Goal: Task Accomplishment & Management: Use online tool/utility

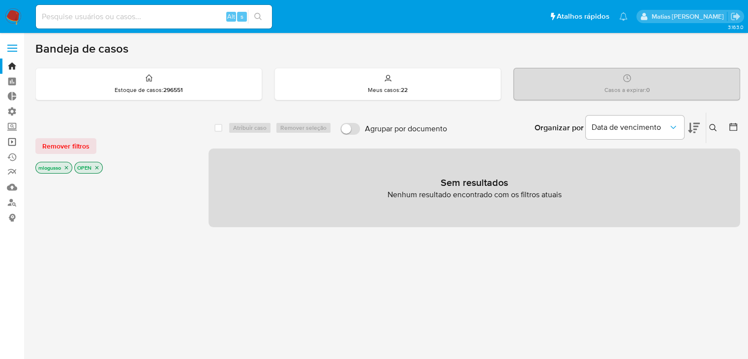
click at [11, 139] on link "Operações em massa" at bounding box center [58, 141] width 117 height 15
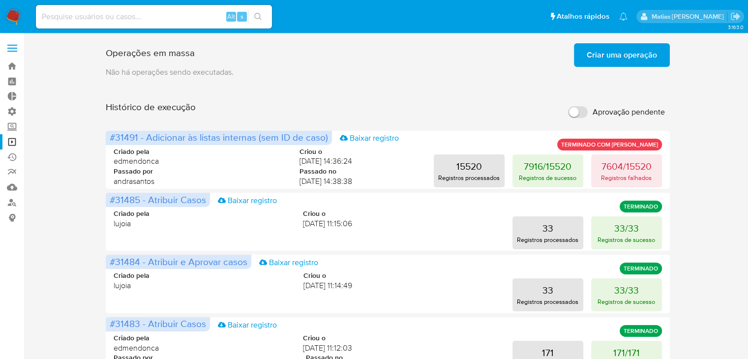
click at [583, 114] on input "Aprovação pendente" at bounding box center [578, 112] width 20 height 12
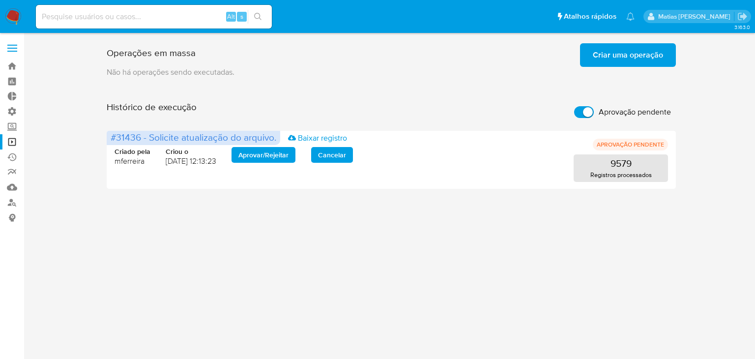
click at [578, 112] on input "Aprovação pendente" at bounding box center [584, 112] width 20 height 12
checkbox input "false"
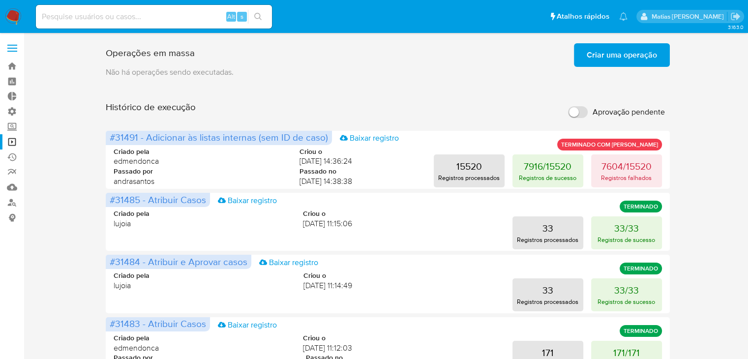
click at [630, 50] on span "Criar uma operação" at bounding box center [621, 55] width 70 height 22
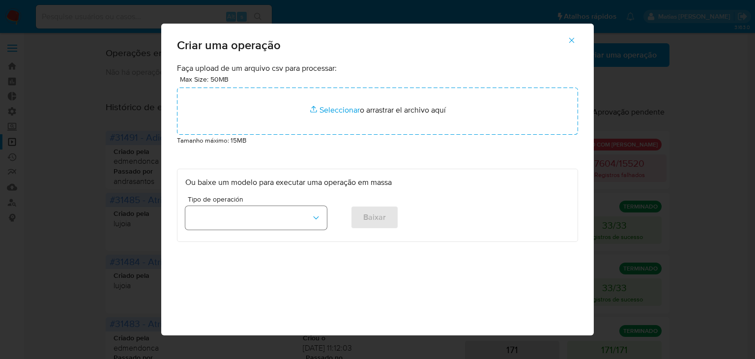
click at [312, 223] on button "button" at bounding box center [256, 218] width 142 height 24
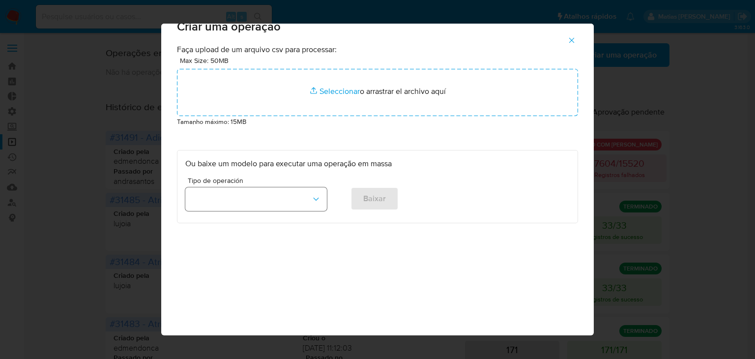
click at [311, 202] on icon "button" at bounding box center [316, 199] width 10 height 10
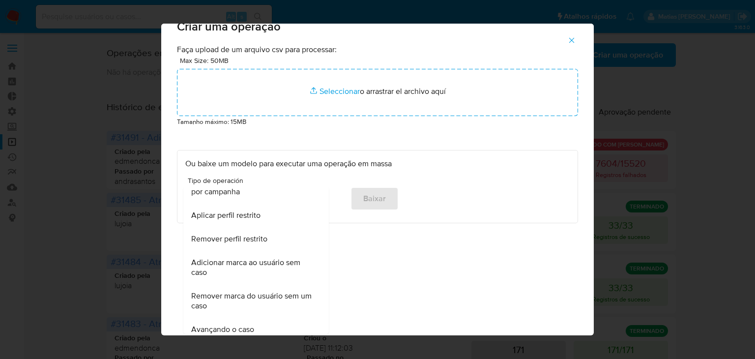
scroll to position [672, 0]
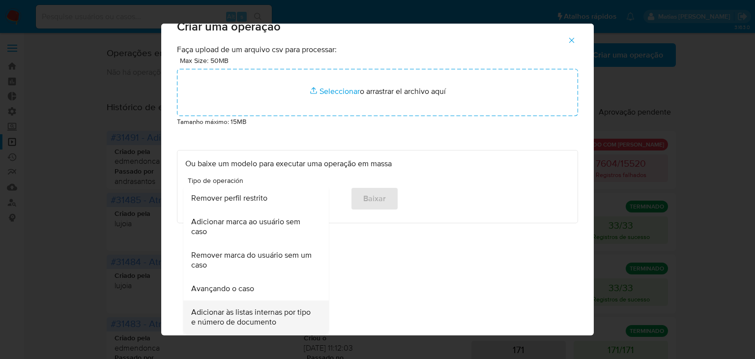
click at [278, 321] on span "Adicionar às listas internas por tipo e número de documento" at bounding box center [253, 317] width 124 height 20
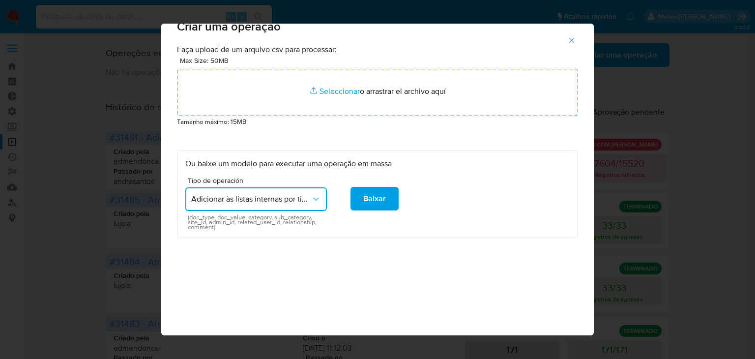
click at [576, 44] on icon "button" at bounding box center [571, 40] width 9 height 9
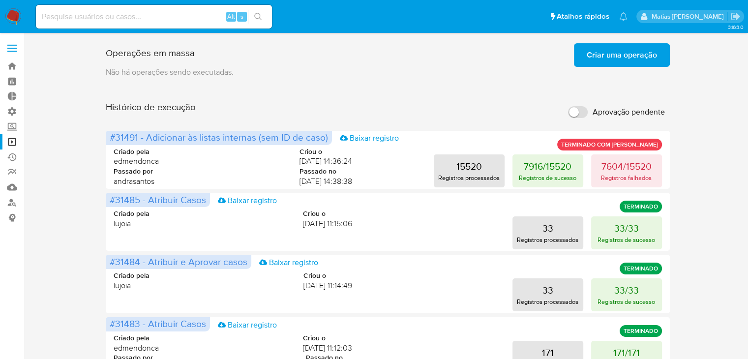
click at [583, 60] on button "Criar uma operação" at bounding box center [622, 55] width 96 height 24
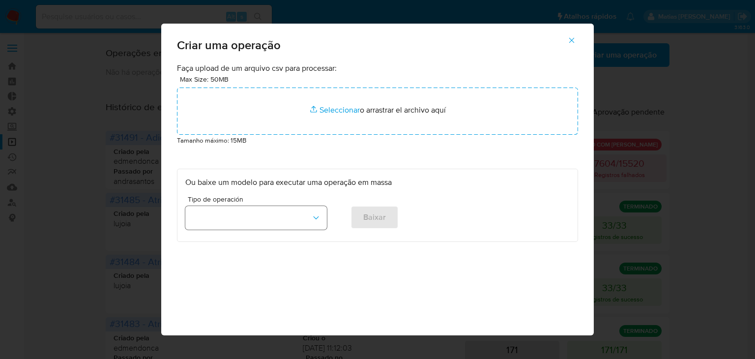
click at [311, 221] on icon "button" at bounding box center [316, 218] width 10 height 10
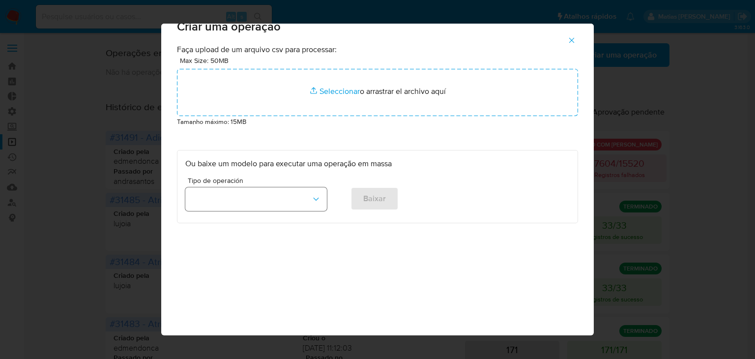
click at [311, 202] on icon "button" at bounding box center [316, 199] width 10 height 10
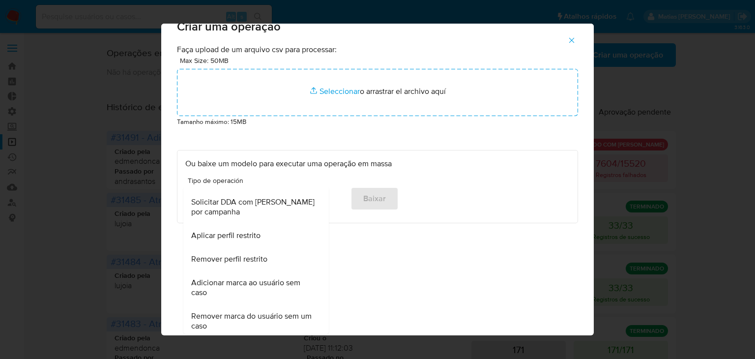
scroll to position [672, 0]
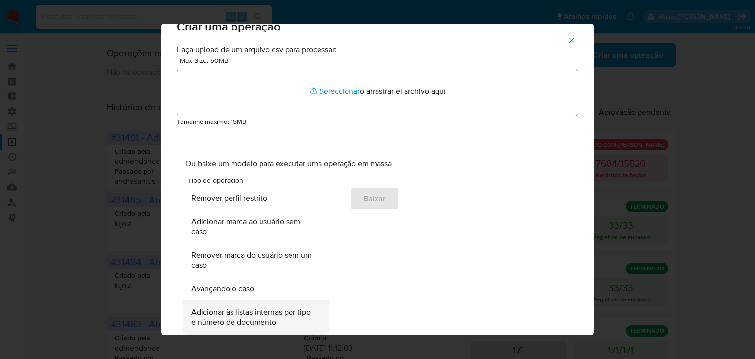
click at [269, 326] on span "Adicionar às listas internas por tipo e número de documento" at bounding box center [253, 317] width 124 height 20
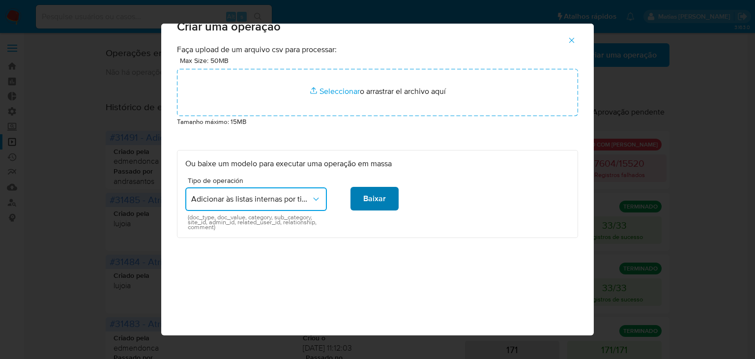
click at [382, 210] on button "Baixar" at bounding box center [374, 199] width 48 height 24
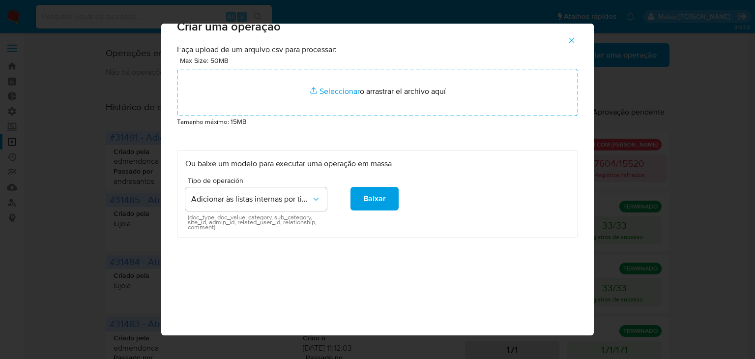
click at [383, 197] on button "Baixar" at bounding box center [374, 199] width 48 height 24
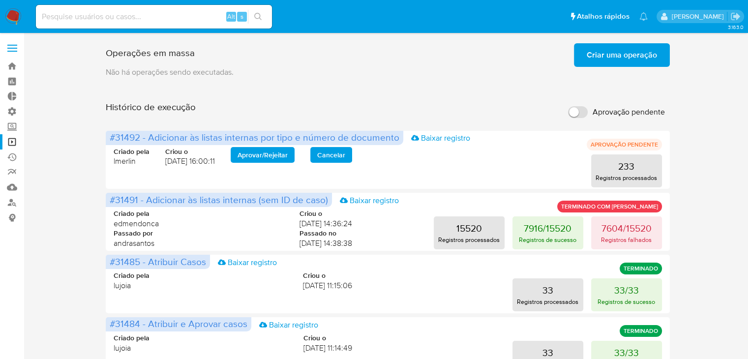
click at [596, 61] on span "Criar uma operação" at bounding box center [621, 55] width 70 height 22
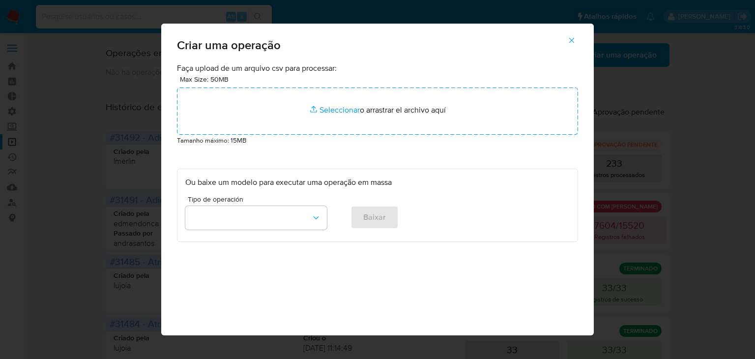
click at [575, 45] on span "button" at bounding box center [571, 40] width 9 height 22
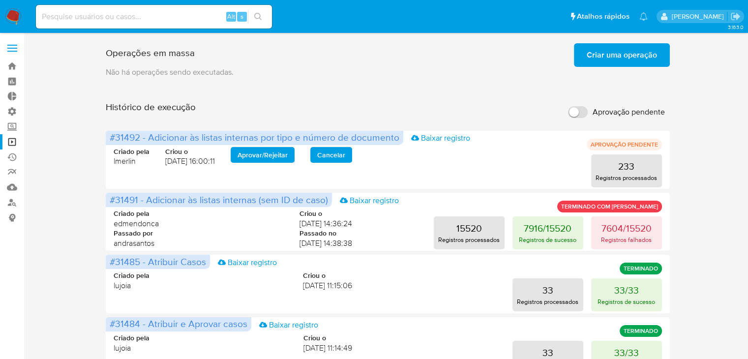
click at [600, 50] on span "Criar uma operação" at bounding box center [621, 55] width 70 height 22
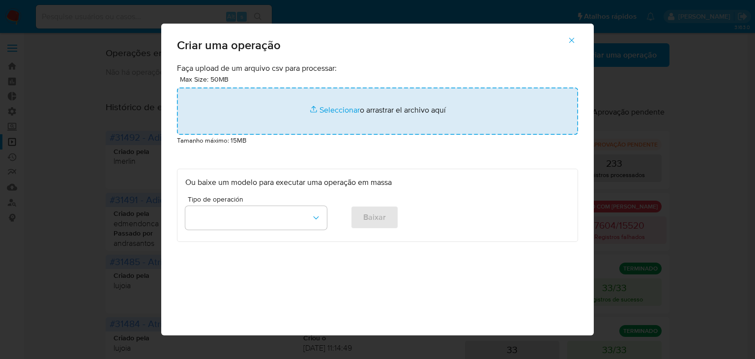
click at [336, 115] on input "file" at bounding box center [377, 111] width 401 height 47
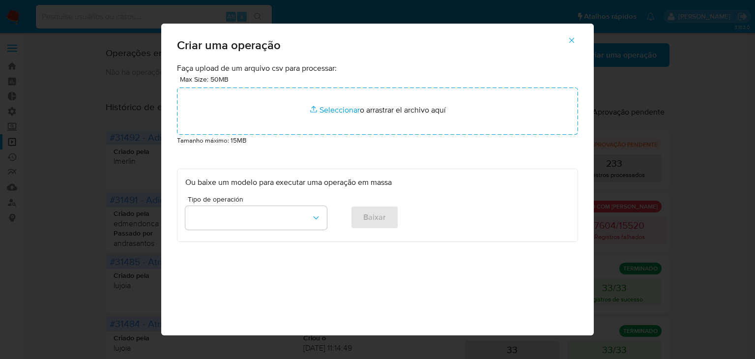
click at [576, 37] on icon "button" at bounding box center [571, 40] width 9 height 9
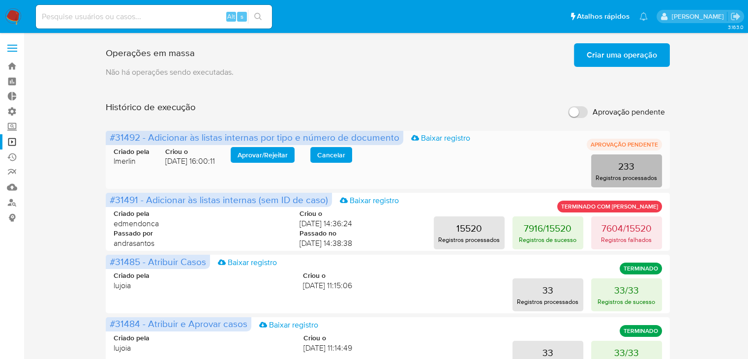
click at [618, 166] on p "233" at bounding box center [626, 166] width 16 height 14
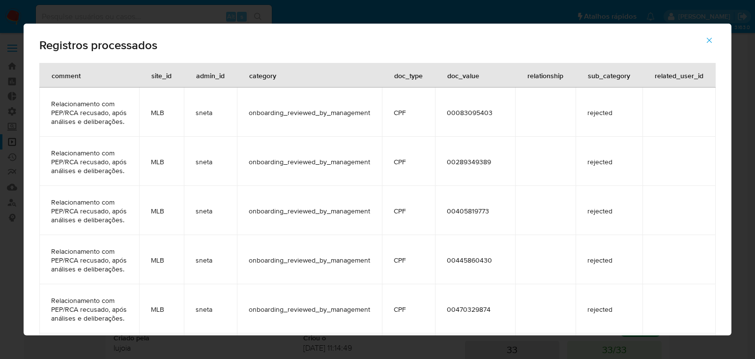
click at [707, 40] on icon "button" at bounding box center [709, 40] width 9 height 9
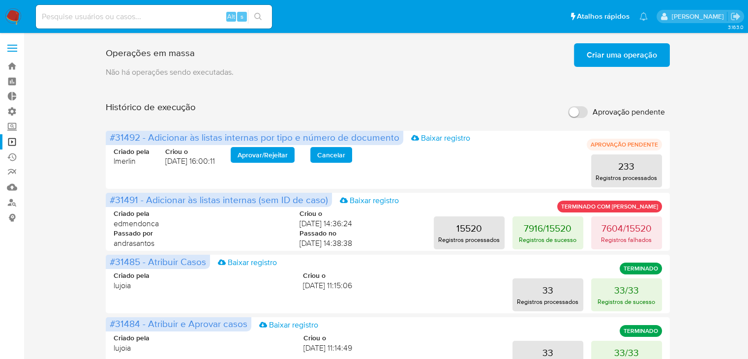
click at [597, 52] on span "Criar uma operação" at bounding box center [621, 55] width 70 height 22
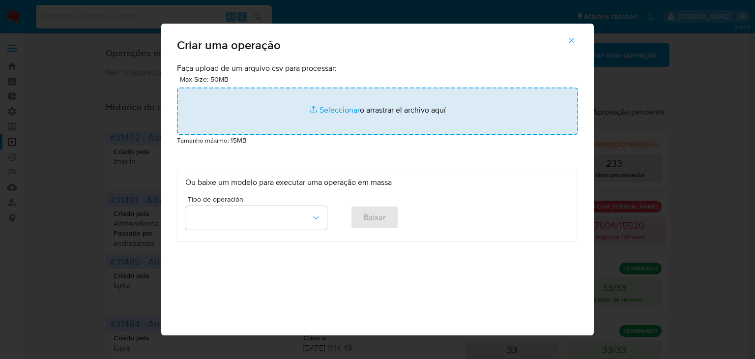
click at [316, 109] on input "file" at bounding box center [377, 111] width 401 height 47
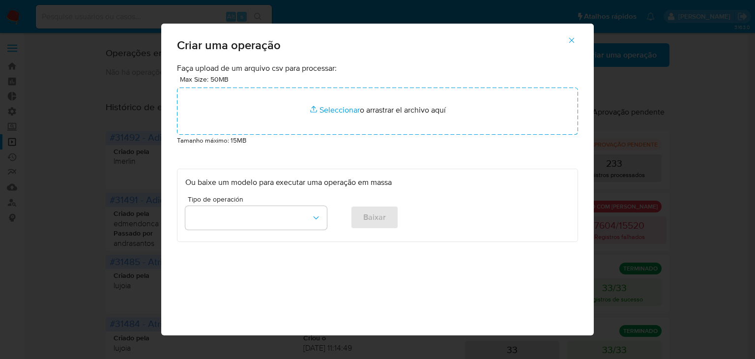
click at [566, 34] on button "button" at bounding box center [572, 41] width 34 height 24
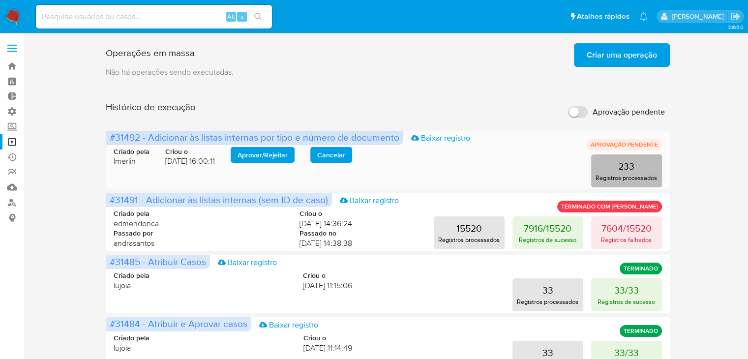
click at [598, 155] on button "233 Registros processados" at bounding box center [626, 170] width 71 height 33
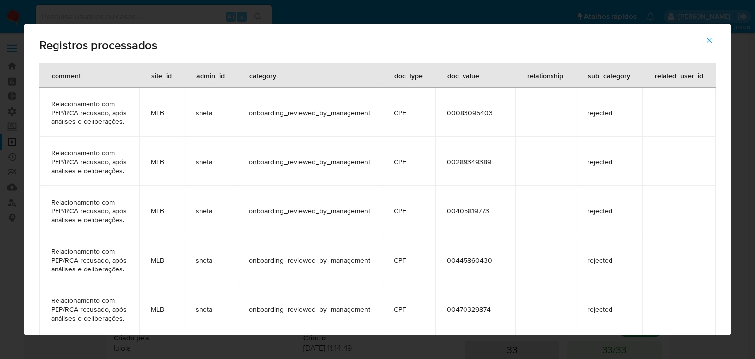
click at [710, 37] on icon "button" at bounding box center [709, 40] width 9 height 9
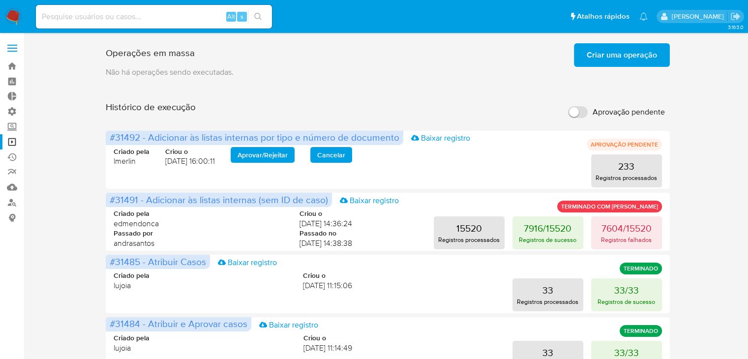
click at [606, 54] on span "Criar uma operação" at bounding box center [621, 55] width 70 height 22
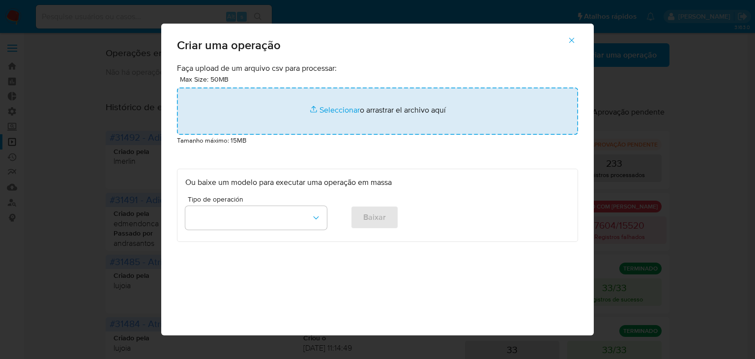
click at [330, 109] on input "file" at bounding box center [377, 111] width 401 height 47
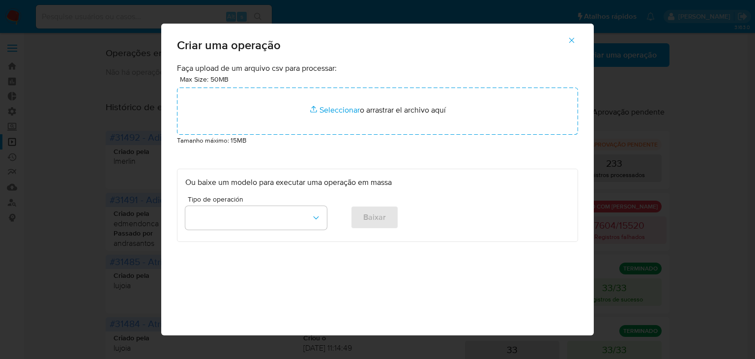
click at [576, 40] on icon "button" at bounding box center [571, 40] width 9 height 9
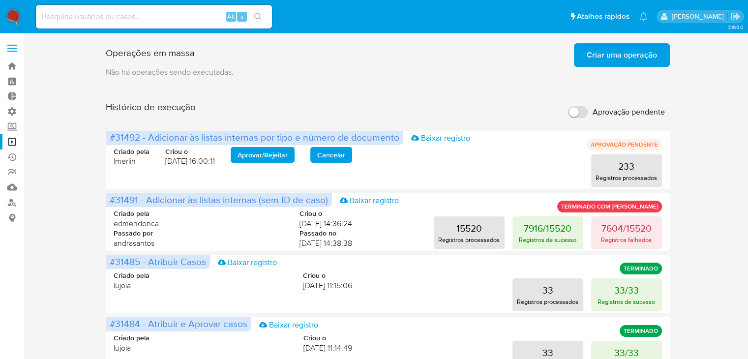
click at [599, 61] on span "Criar uma operação" at bounding box center [621, 55] width 70 height 22
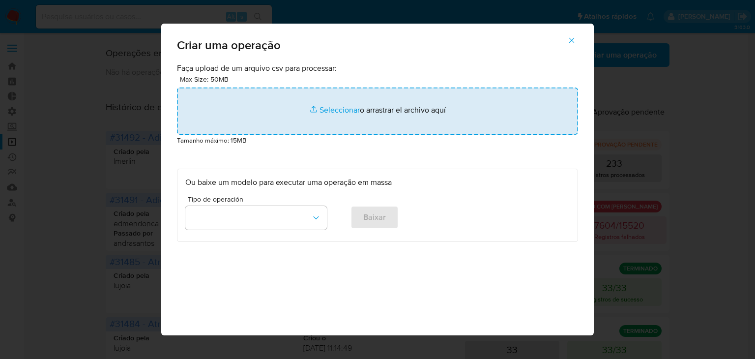
click at [336, 113] on input "file" at bounding box center [377, 111] width 401 height 47
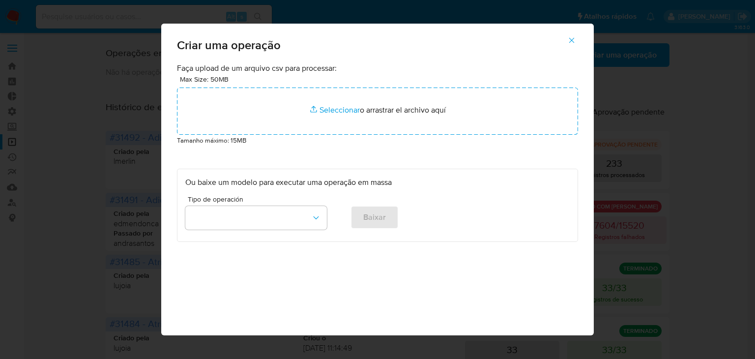
click at [192, 141] on div "Faça upload de um arquivo csv para processar: Max Size: 50MB Seleccionar archiv…" at bounding box center [377, 152] width 401 height 179
click at [574, 45] on span "button" at bounding box center [571, 40] width 9 height 22
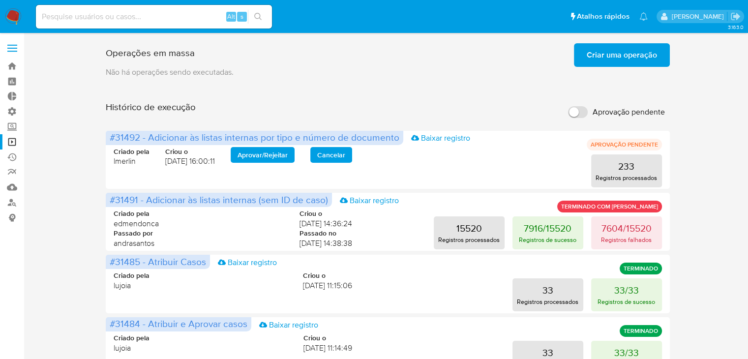
click at [142, 24] on div "Alt s" at bounding box center [154, 17] width 236 height 24
click at [142, 18] on input at bounding box center [154, 16] width 236 height 13
paste input "655615691"
type input "655615691"
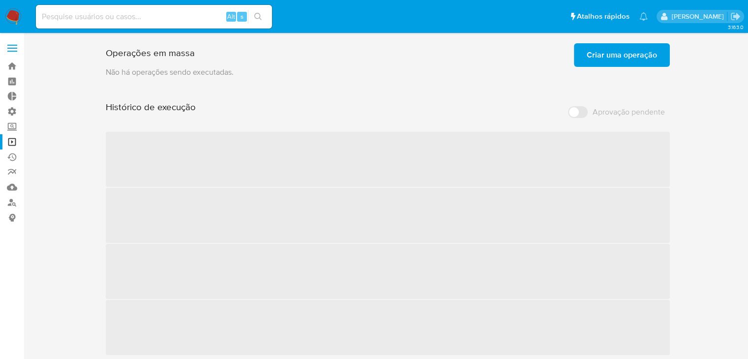
click at [101, 16] on input at bounding box center [154, 16] width 236 height 13
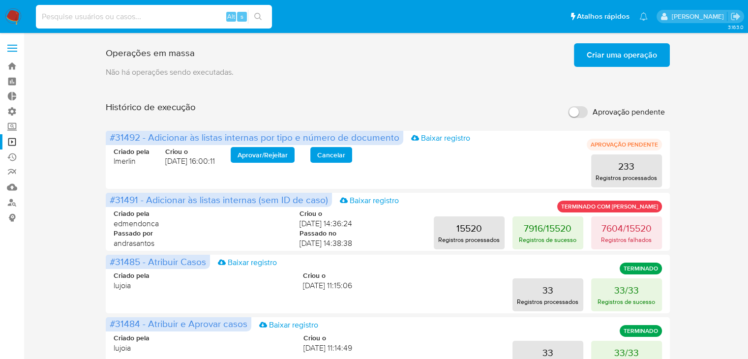
paste input "655615691"
type input "655615691"
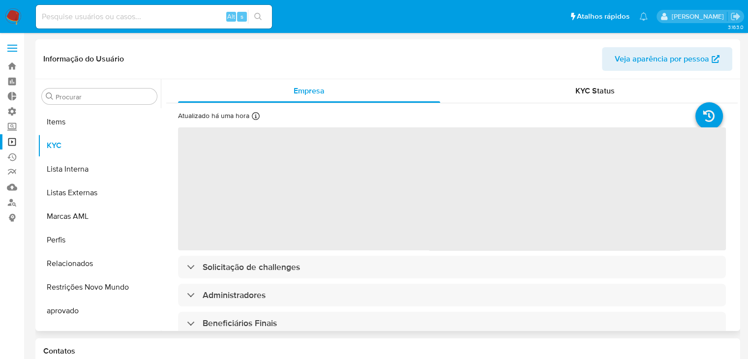
scroll to position [533, 0]
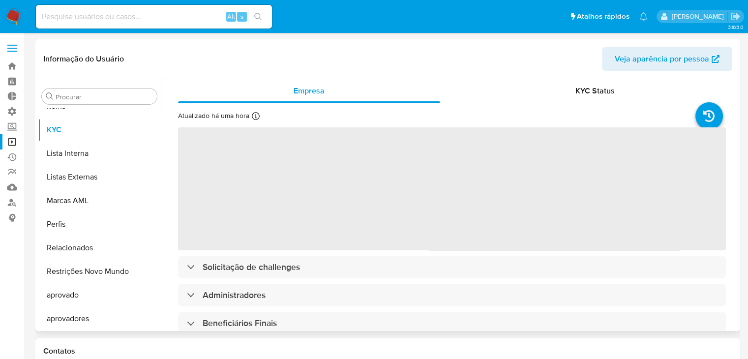
select select "10"
